Goal: Information Seeking & Learning: Learn about a topic

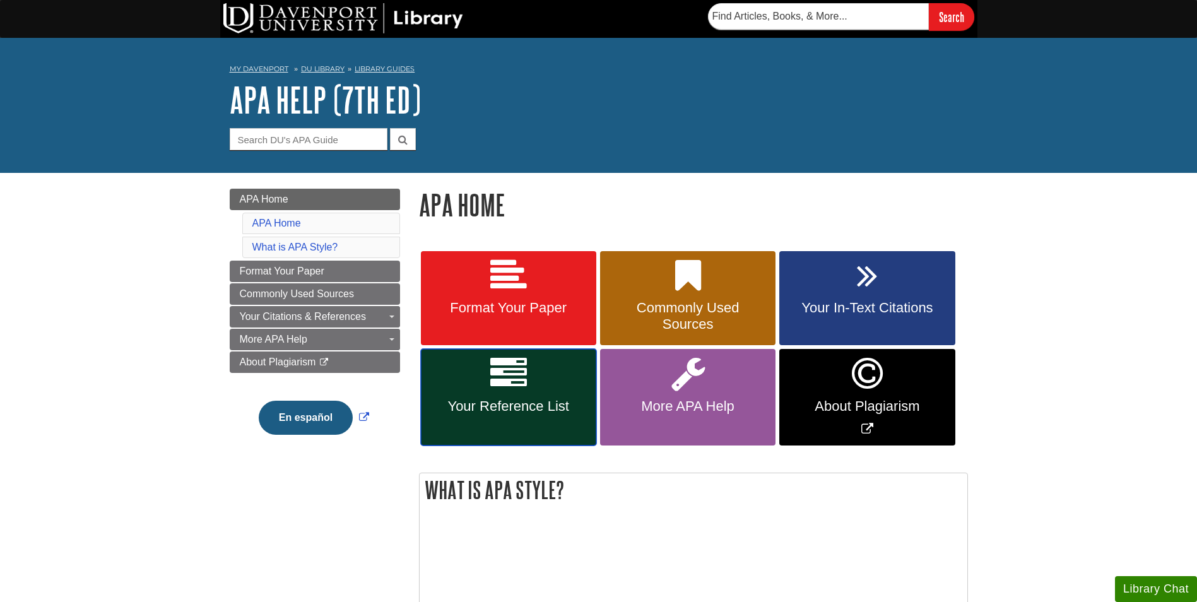
click at [503, 387] on icon at bounding box center [508, 373] width 37 height 37
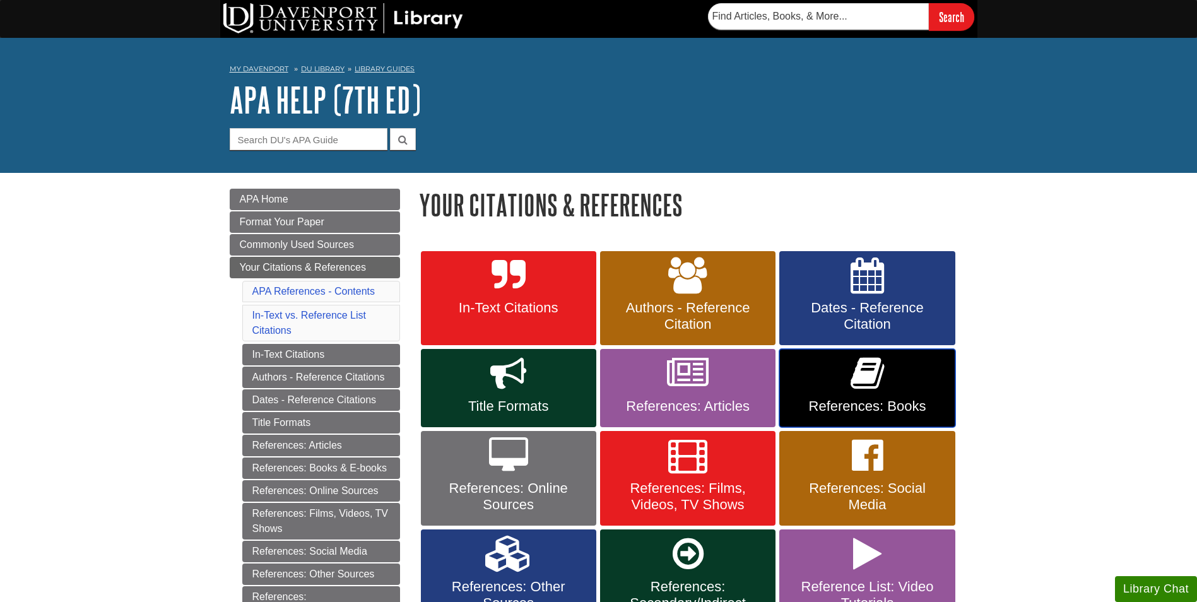
click at [865, 377] on icon at bounding box center [866, 373] width 33 height 37
